Goal: Task Accomplishment & Management: Manage account settings

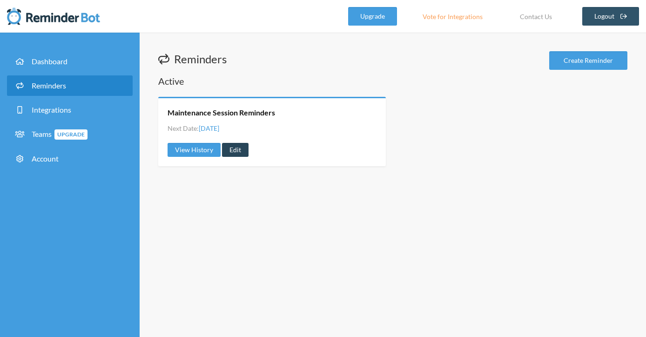
click at [231, 152] on link "Edit" at bounding box center [235, 150] width 27 height 14
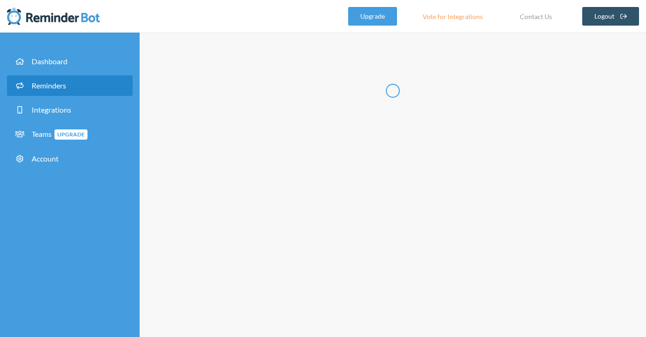
type input "Maintenance Session Reminders"
select select "08:00:00"
select select "09:00:00"
select select "10:30:00"
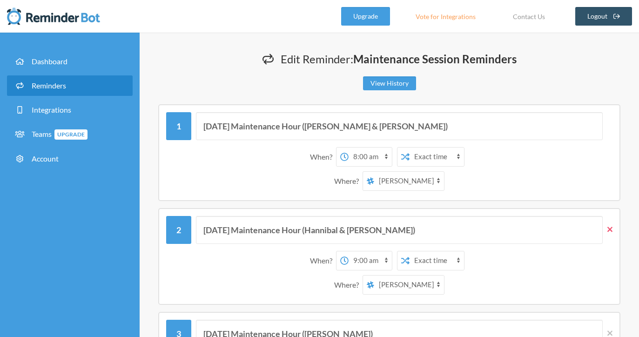
click at [611, 228] on icon at bounding box center [610, 229] width 5 height 5
type input "[DATE] Maintenance Hour ([PERSON_NAME])"
select select "10:30:00"
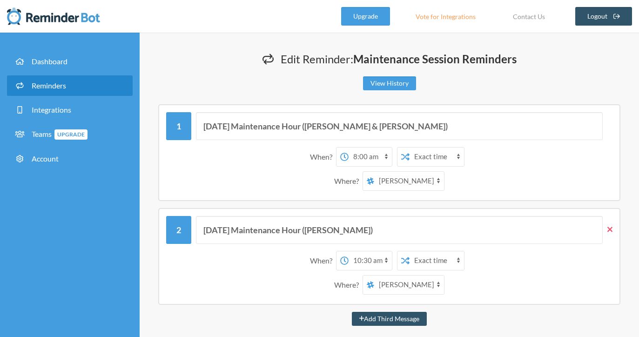
click at [611, 228] on icon at bounding box center [610, 229] width 5 height 5
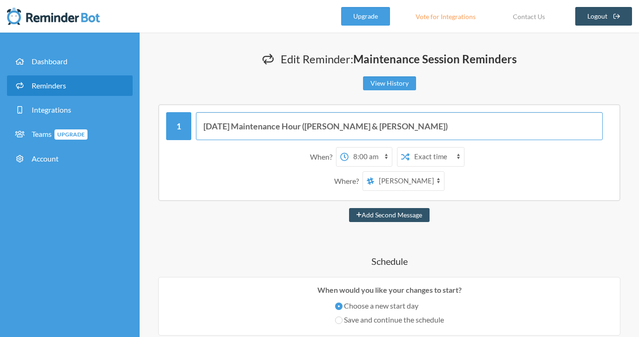
drag, startPoint x: 393, startPoint y: 128, endPoint x: 290, endPoint y: 123, distance: 103.5
click at [290, 123] on input "[DATE] Maintenance Hour ([PERSON_NAME] & [PERSON_NAME])" at bounding box center [399, 126] width 407 height 28
type input "[DATE] Maintenance Sessions"
click at [294, 167] on div "When? 12:00 am 12:15 am 12:30 am 12:45 am 1:00 am 1:15 am 1:30 am 1:45 am 2:00 …" at bounding box center [389, 169] width 447 height 53
click at [421, 178] on select "[PERSON_NAME] Greenhouse Announcements The Tiger Lillys" at bounding box center [409, 181] width 70 height 19
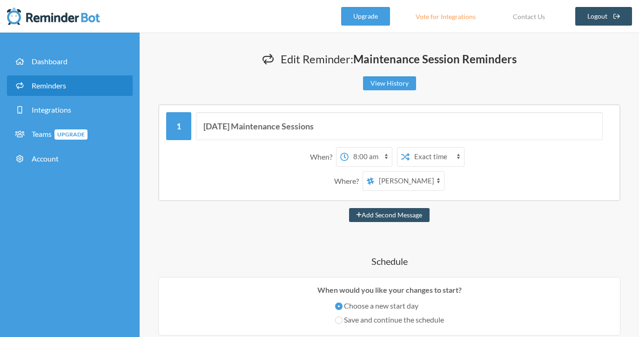
select select "spaces/AAQAdgMpaec"
click at [374, 172] on select "[PERSON_NAME] Greenhouse Announcements The Tiger Lillys" at bounding box center [409, 181] width 70 height 19
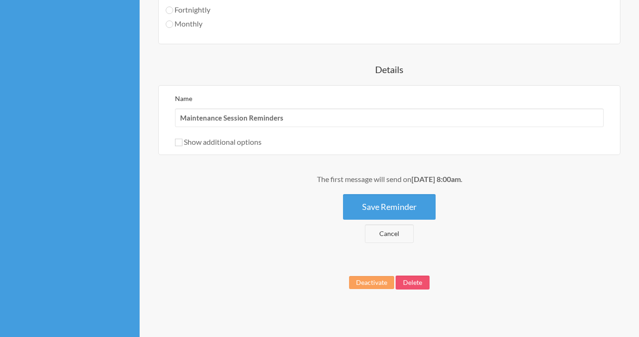
scroll to position [577, 0]
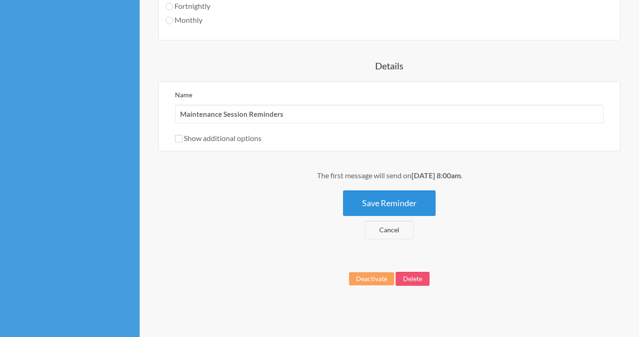
click at [362, 203] on button "Save Reminder" at bounding box center [389, 203] width 93 height 26
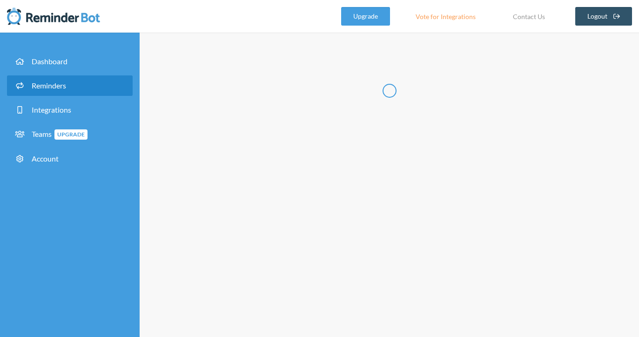
scroll to position [0, 0]
